Goal: Find specific page/section: Find specific page/section

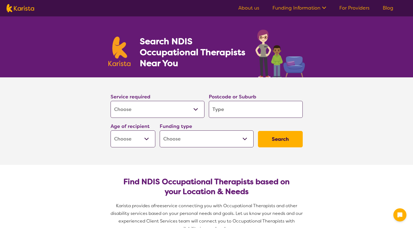
select select "[MEDICAL_DATA]"
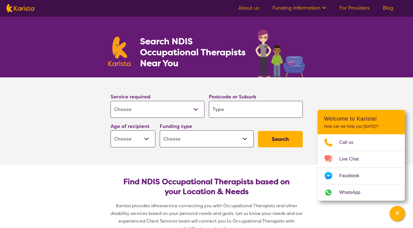
click at [225, 111] on input "search" at bounding box center [256, 109] width 94 height 17
type input "g"
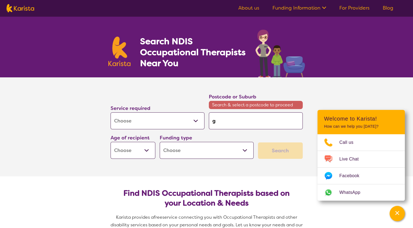
type input "ge"
type input "ger"
type input "[PERSON_NAME]"
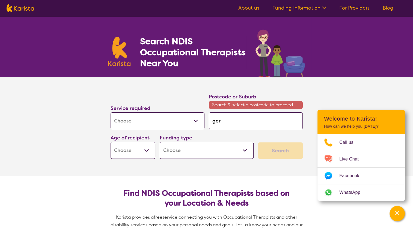
type input "[PERSON_NAME]"
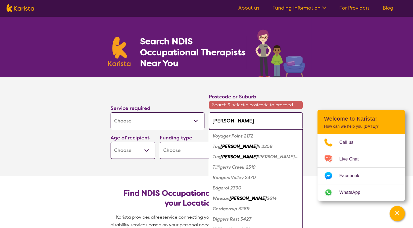
type input "geral"
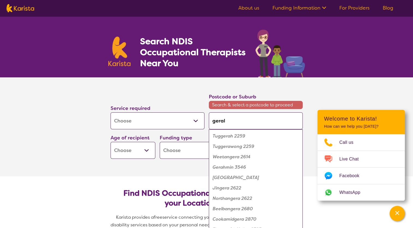
type input "[PERSON_NAME]"
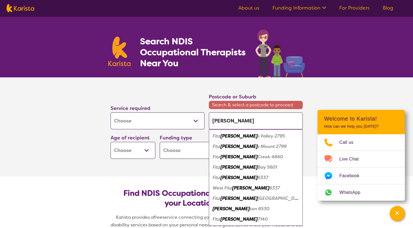
click at [250, 207] on em "ton 6530" at bounding box center [260, 209] width 20 height 6
type input "6530"
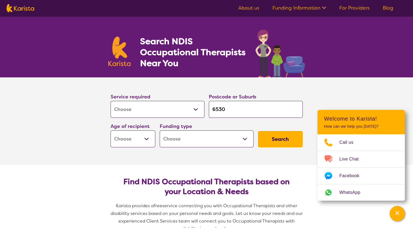
click at [145, 138] on select "Early Childhood - 0 to 9 Child - 10 to 11 Adolescent - 12 to 17 Adult - 18 to 6…" at bounding box center [133, 138] width 45 height 17
select select "AD"
click at [111, 130] on select "Early Childhood - 0 to 9 Child - 10 to 11 Adolescent - 12 to 17 Adult - 18 to 6…" at bounding box center [133, 138] width 45 height 17
select select "AD"
click at [184, 140] on select "Home Care Package (HCP) National Disability Insurance Scheme (NDIS) I don't know" at bounding box center [207, 138] width 94 height 17
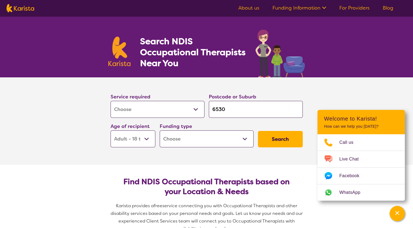
select select "NDIS"
click at [160, 130] on select "Home Care Package (HCP) National Disability Insurance Scheme (NDIS) I don't know" at bounding box center [207, 138] width 94 height 17
select select "NDIS"
click at [280, 141] on button "Search" at bounding box center [280, 139] width 45 height 16
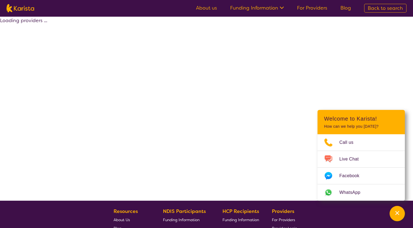
select select "by_score"
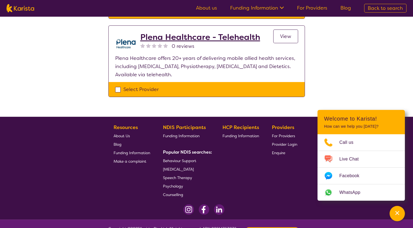
scroll to position [137, 0]
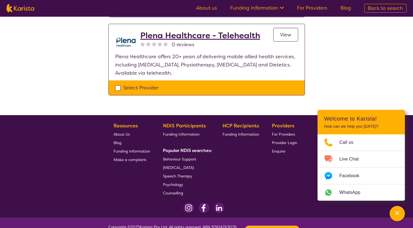
click at [285, 36] on span "View" at bounding box center [285, 34] width 11 height 7
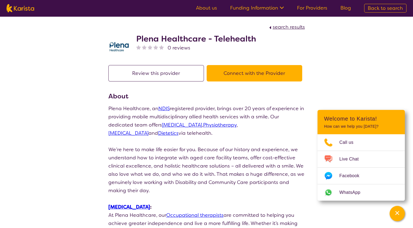
click at [243, 70] on button "Connect with the Provider" at bounding box center [255, 73] width 96 height 16
select select "by_score"
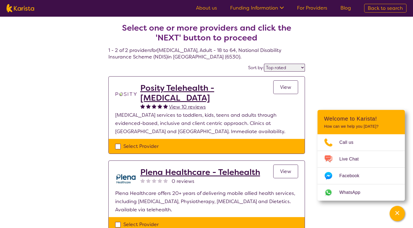
scroll to position [137, 0]
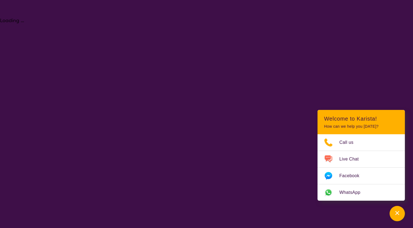
select select "[MEDICAL_DATA]"
select select "AD"
select select "NDIS"
select select "[MEDICAL_DATA]"
select select "AD"
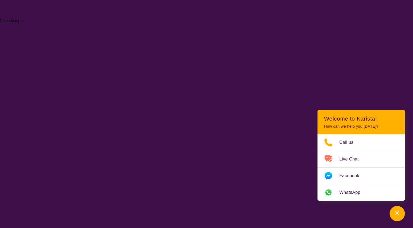
select select "NDIS"
